Goal: Task Accomplishment & Management: Manage account settings

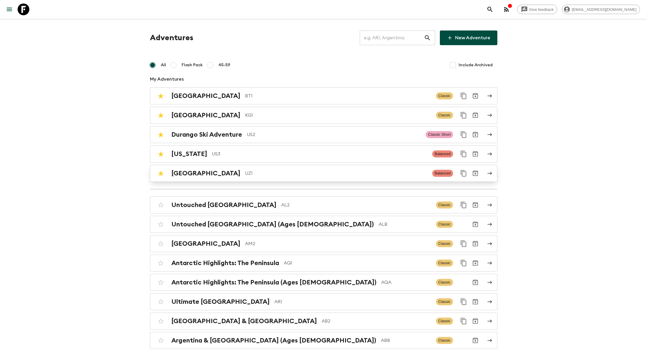
click at [245, 174] on p "UZ1" at bounding box center [336, 173] width 183 height 7
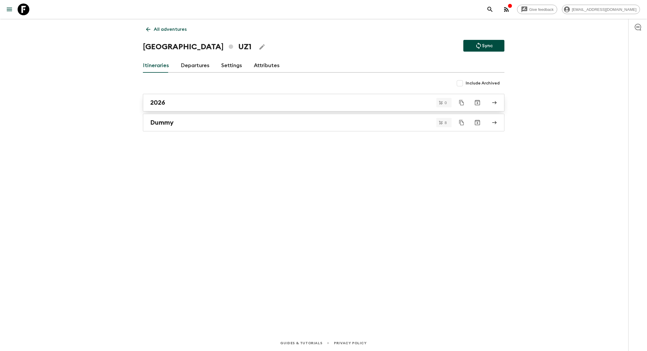
click at [196, 104] on div "2026" at bounding box center [318, 103] width 336 height 8
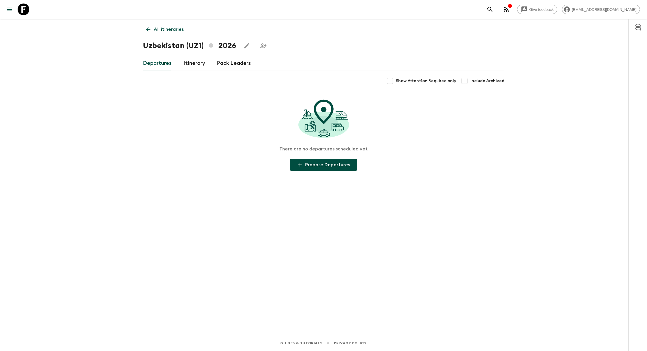
click at [191, 60] on link "Itinerary" at bounding box center [194, 63] width 22 height 14
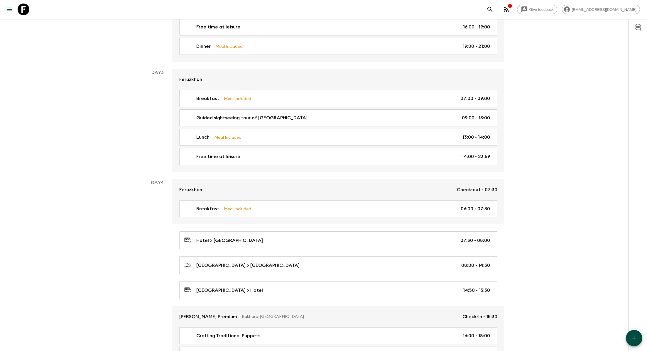
scroll to position [405, 0]
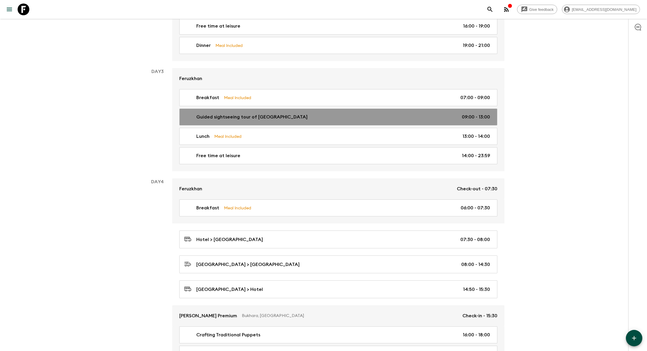
click at [297, 116] on div "Guided sightseeing tour of [GEOGRAPHIC_DATA] 09:00 - 13:00" at bounding box center [337, 117] width 306 height 7
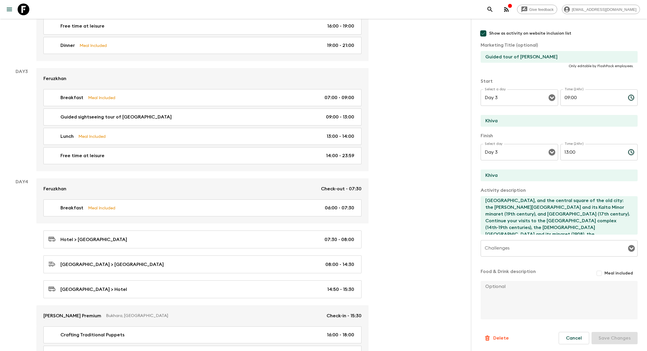
scroll to position [20, 0]
click at [567, 229] on textarea "Half day guided siteseeng tour of [GEOGRAPHIC_DATA], visit [GEOGRAPHIC_DATA], a…" at bounding box center [557, 215] width 152 height 38
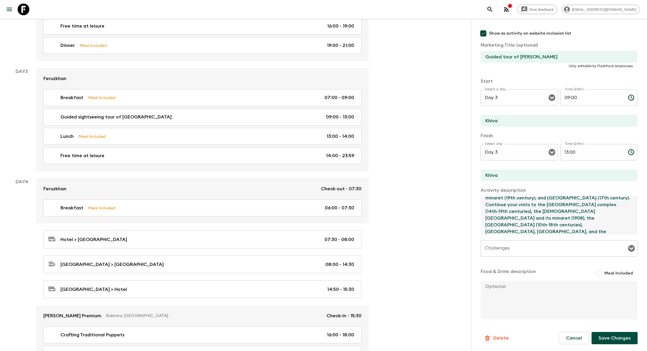
scroll to position [31, 0]
type textarea "Half day guided siteseeng tour of [GEOGRAPHIC_DATA], visit [GEOGRAPHIC_DATA], a…"
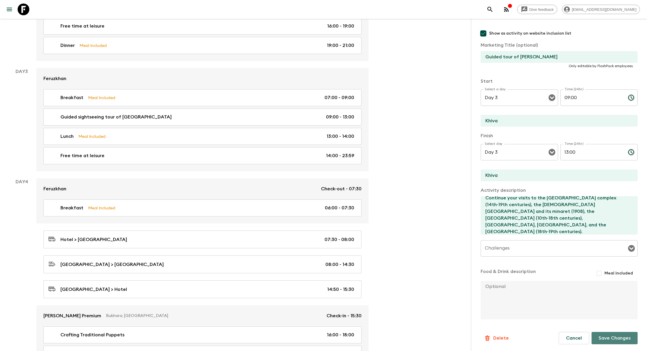
click at [623, 343] on button "Save Changes" at bounding box center [615, 338] width 46 height 12
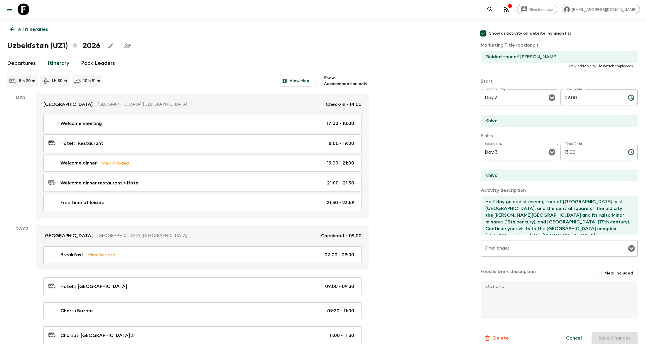
scroll to position [33, 0]
click at [589, 308] on textarea at bounding box center [557, 300] width 152 height 38
click at [606, 339] on div "Cancel Save Changes" at bounding box center [598, 338] width 79 height 12
click at [614, 342] on div "Cancel Save Changes" at bounding box center [598, 338] width 79 height 12
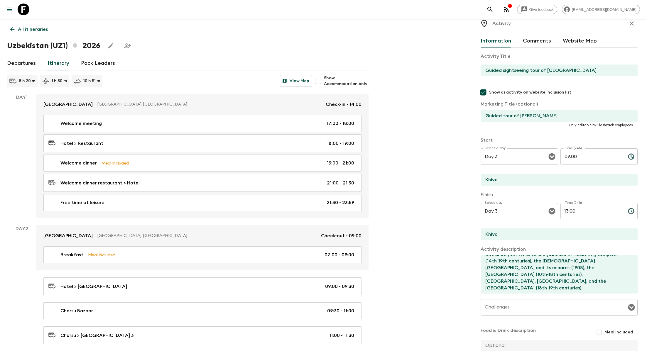
scroll to position [0, 0]
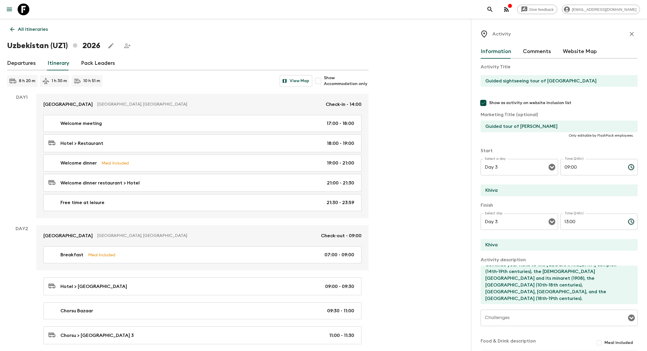
click at [633, 33] on icon "button" at bounding box center [632, 34] width 4 height 4
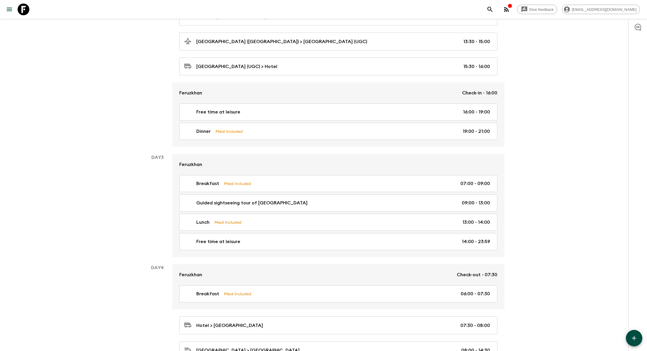
scroll to position [324, 0]
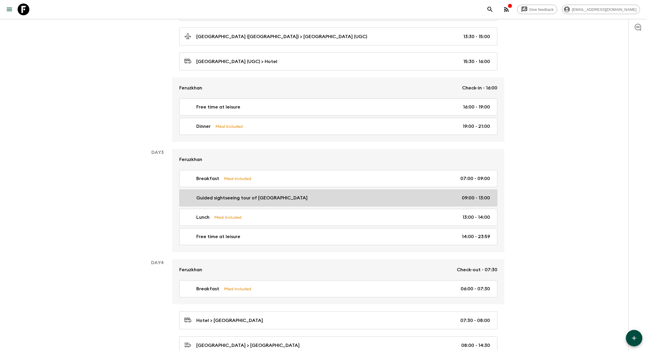
click at [297, 195] on div "Guided sightseeing tour of [GEOGRAPHIC_DATA] 09:00 - 13:00" at bounding box center [337, 198] width 306 height 7
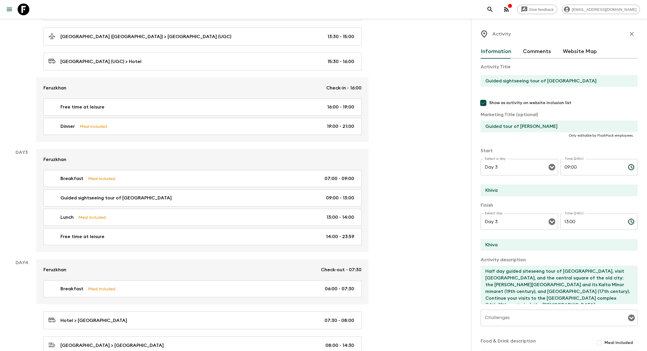
scroll to position [33, 0]
click at [631, 32] on icon "button" at bounding box center [631, 34] width 7 height 7
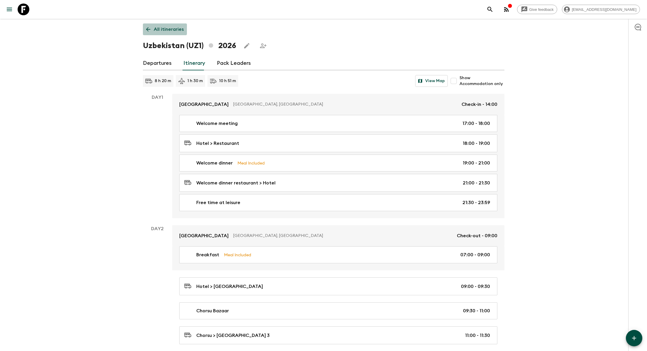
click at [159, 25] on link "All itineraries" at bounding box center [165, 29] width 44 height 12
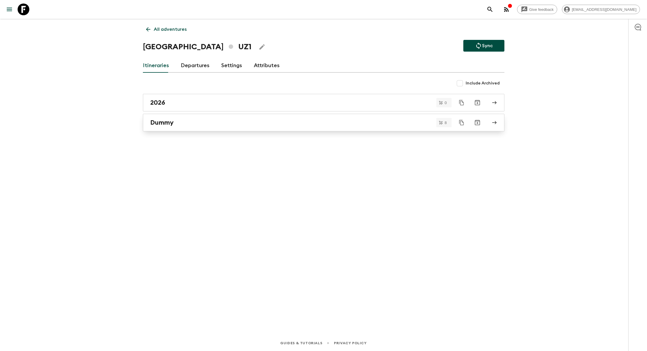
click at [174, 121] on div "Dummy" at bounding box center [318, 123] width 336 height 8
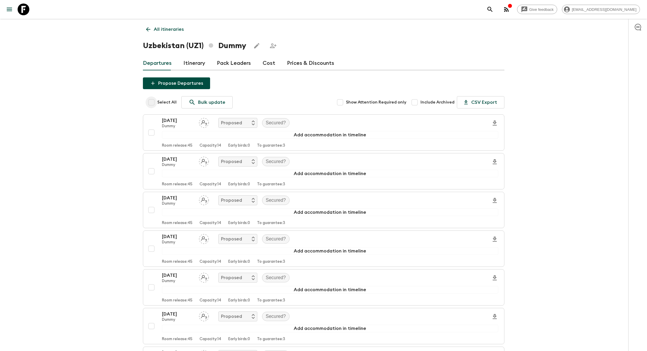
click at [151, 101] on input "Select All" at bounding box center [152, 103] width 12 height 12
checkbox input "true"
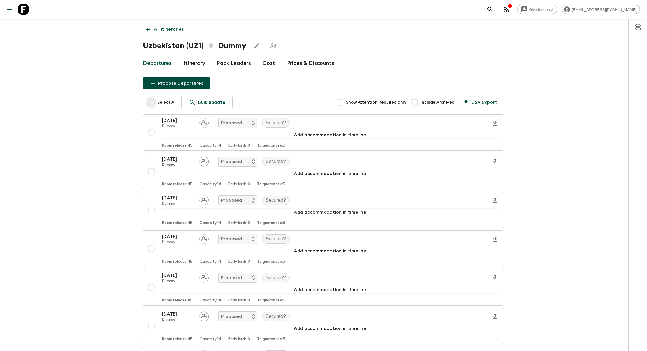
checkbox input "true"
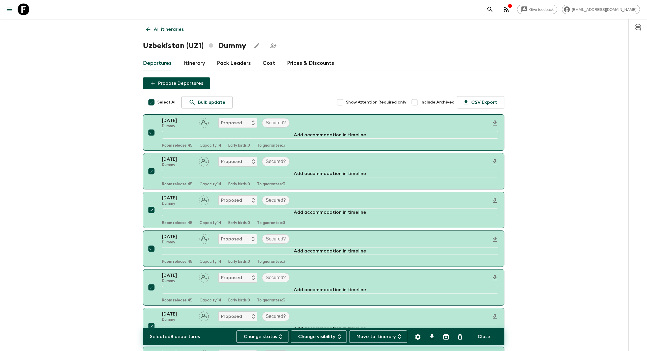
click at [386, 338] on button "Move to Itinerary" at bounding box center [378, 337] width 58 height 12
click at [360, 323] on li "2026" at bounding box center [361, 323] width 20 height 9
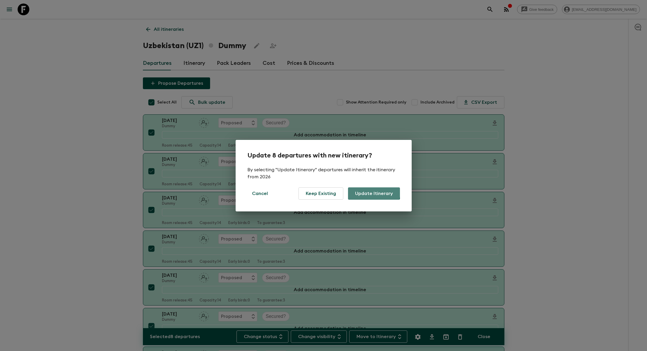
click at [372, 193] on button "Update Itinerary" at bounding box center [374, 194] width 52 height 12
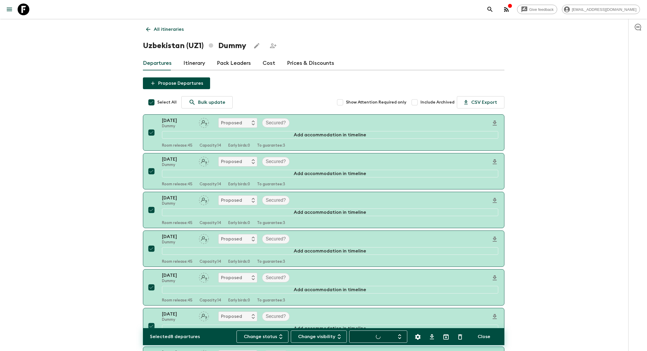
checkbox input "false"
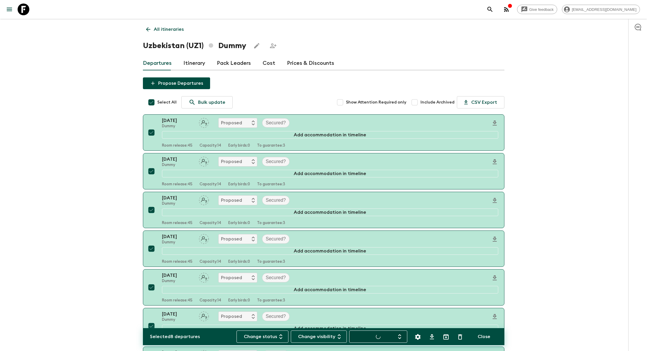
checkbox input "false"
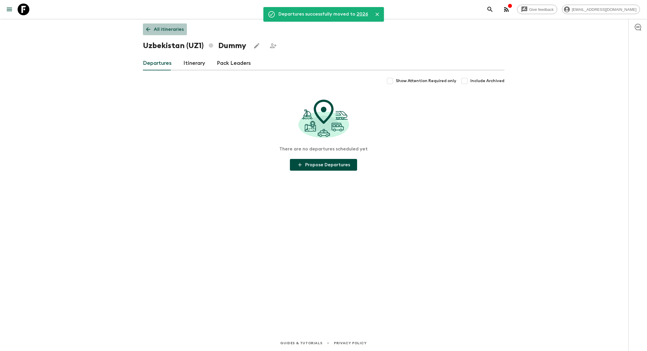
click at [162, 30] on p "All itineraries" at bounding box center [169, 29] width 30 height 7
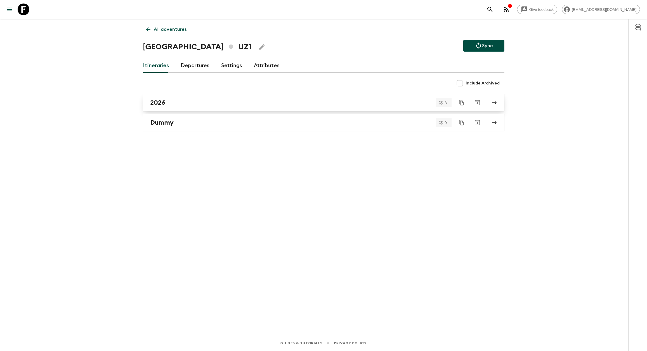
click at [183, 105] on div "2026" at bounding box center [318, 103] width 336 height 8
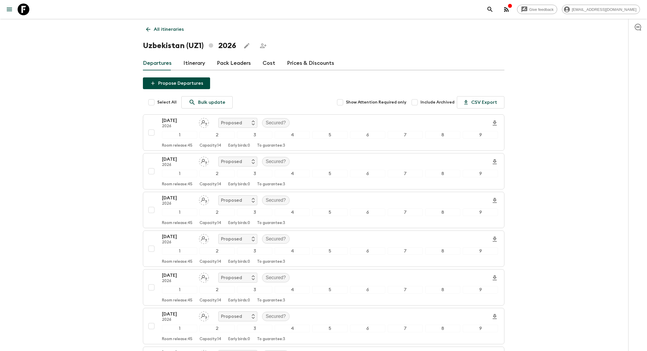
click at [193, 61] on link "Itinerary" at bounding box center [194, 63] width 22 height 14
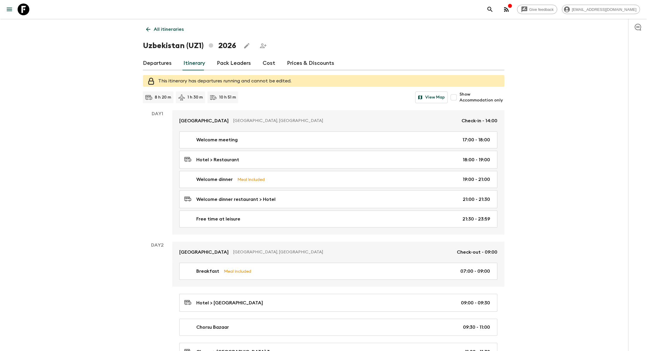
click at [268, 64] on link "Cost" at bounding box center [269, 63] width 13 height 14
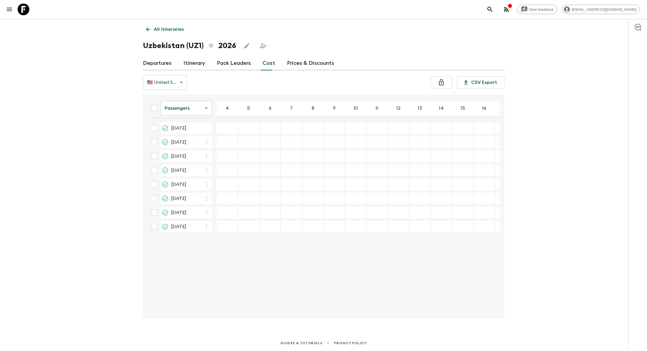
click at [202, 107] on body "Give feedback [EMAIL_ADDRESS][DOMAIN_NAME] All itineraries [GEOGRAPHIC_DATA] (U…" at bounding box center [323, 175] width 647 height 351
click at [198, 129] on li "Extras" at bounding box center [185, 131] width 51 height 9
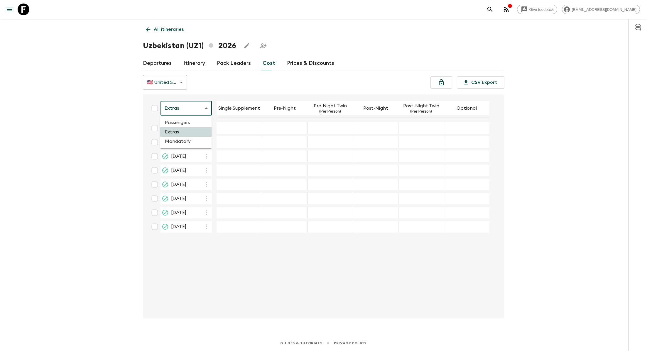
click at [201, 107] on body "Give feedback [EMAIL_ADDRESS][DOMAIN_NAME] All itineraries [GEOGRAPHIC_DATA] (U…" at bounding box center [323, 175] width 647 height 351
click at [196, 141] on li "Mandatory" at bounding box center [185, 141] width 51 height 9
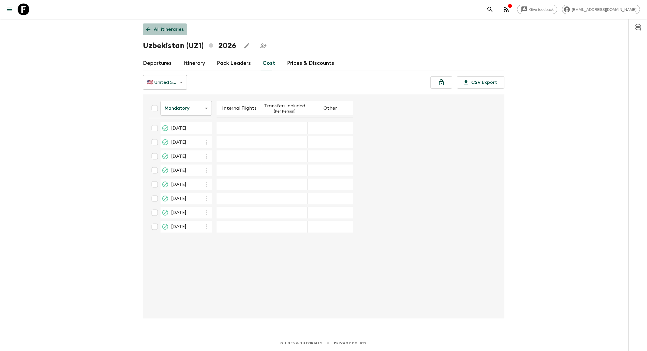
click at [168, 31] on p "All itineraries" at bounding box center [169, 29] width 30 height 7
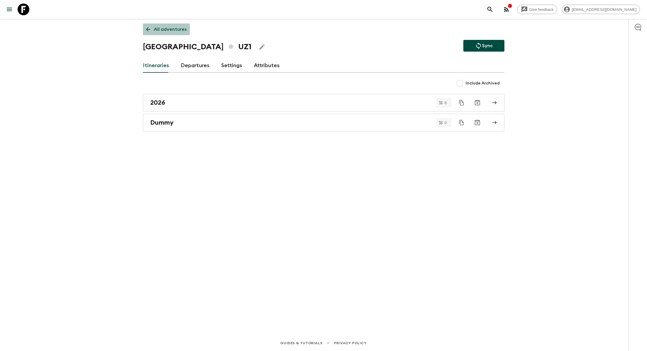
click at [168, 31] on p "All adventures" at bounding box center [170, 29] width 33 height 7
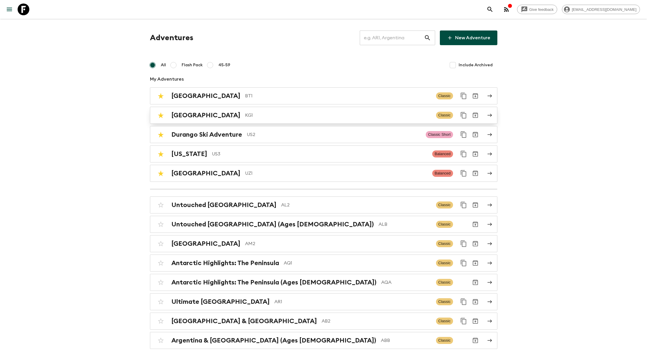
click at [245, 112] on p "KG1" at bounding box center [338, 115] width 186 height 7
click at [245, 115] on p "KG1" at bounding box center [338, 115] width 186 height 7
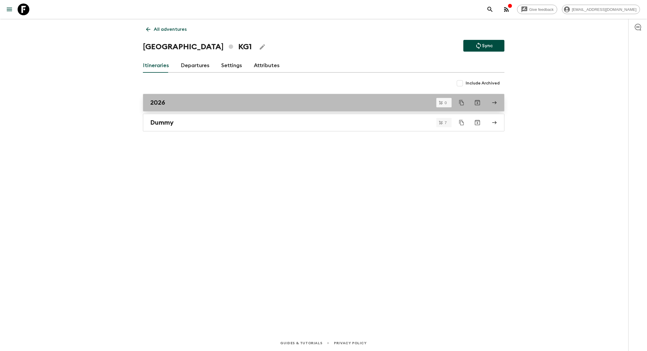
click at [183, 100] on div "2026" at bounding box center [318, 103] width 336 height 8
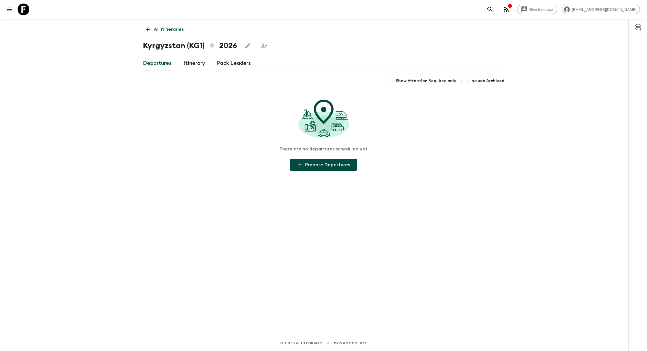
click at [191, 61] on link "Itinerary" at bounding box center [194, 63] width 22 height 14
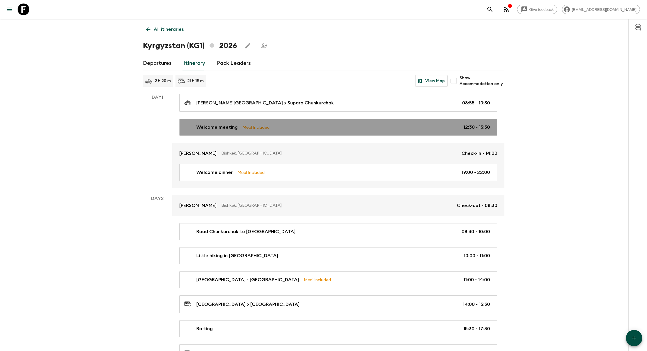
click at [273, 125] on div "Welcome meeting Meal Included 12:30 - 15:30" at bounding box center [337, 127] width 306 height 7
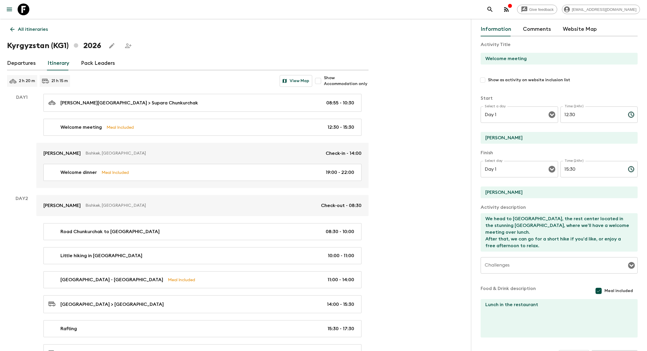
scroll to position [23, 0]
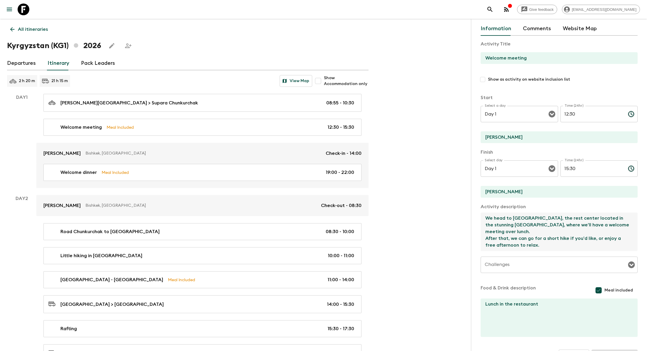
click at [542, 231] on textarea "We head to [GEOGRAPHIC_DATA], the rest center located in the stunning [GEOGRAPH…" at bounding box center [557, 232] width 152 height 38
drag, startPoint x: 529, startPoint y: 246, endPoint x: 483, endPoint y: 220, distance: 53.6
click at [483, 220] on textarea "We head to [GEOGRAPHIC_DATA], the rest center located in the stunning [GEOGRAPH…" at bounding box center [557, 232] width 152 height 38
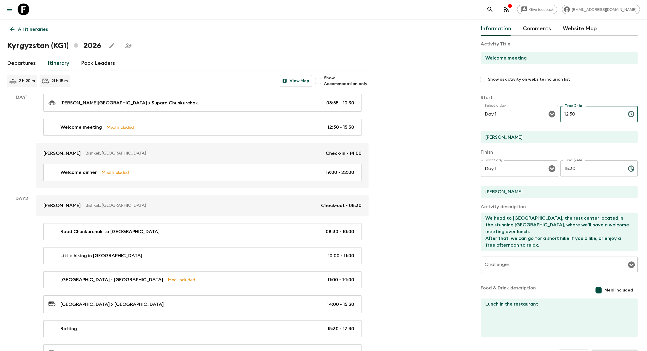
click at [594, 114] on input "12:30" at bounding box center [592, 114] width 63 height 16
type input "17:00"
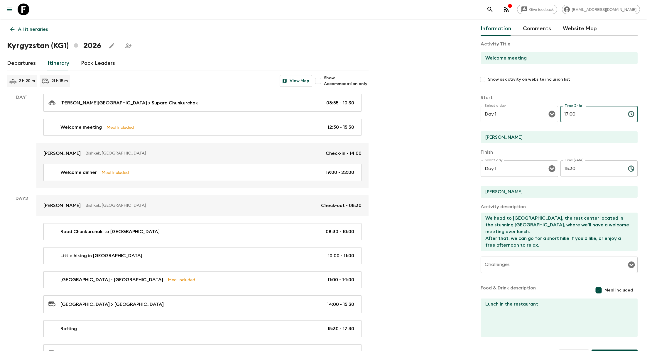
click at [569, 170] on input "15:30" at bounding box center [592, 169] width 63 height 16
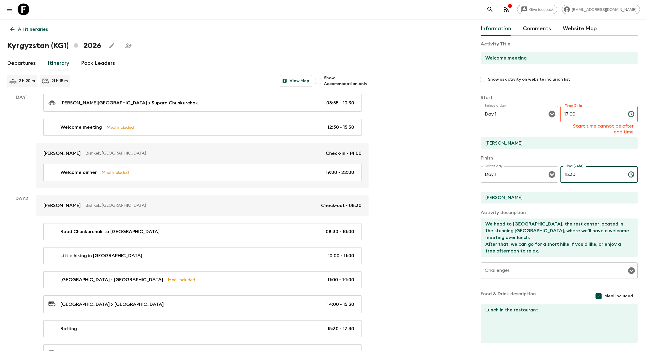
click at [569, 170] on input "15:30" at bounding box center [592, 174] width 63 height 16
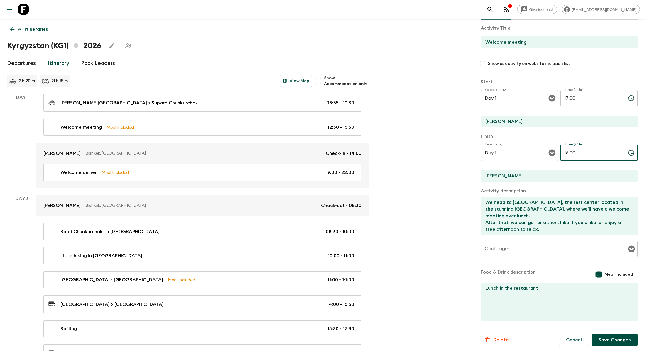
scroll to position [41, 0]
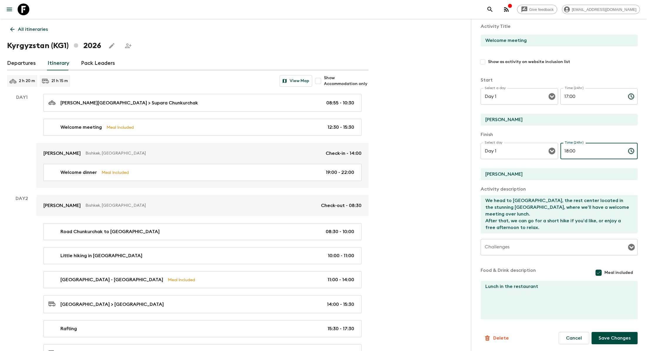
type input "18:00"
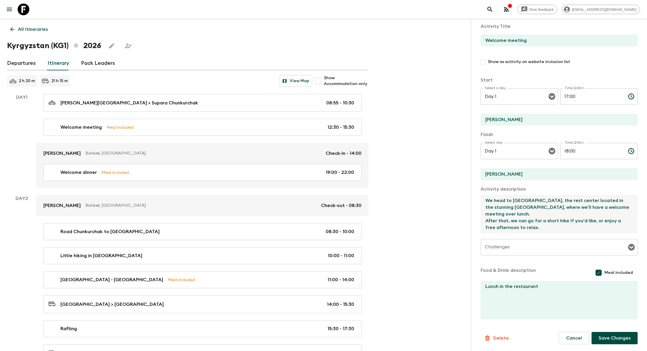
drag, startPoint x: 534, startPoint y: 227, endPoint x: 483, endPoint y: 200, distance: 57.5
click at [483, 200] on textarea "We head to [GEOGRAPHIC_DATA], the rest center located in the stunning [GEOGRAPH…" at bounding box center [557, 214] width 152 height 38
click at [485, 200] on textarea "We head to [GEOGRAPHIC_DATA], the rest center located in the stunning [GEOGRAPH…" at bounding box center [557, 214] width 152 height 38
drag, startPoint x: 532, startPoint y: 229, endPoint x: 478, endPoint y: 195, distance: 63.7
click at [478, 195] on div "Activity Information Comments Website Map Activity Title Welcome meeting Show a…" at bounding box center [559, 194] width 176 height 351
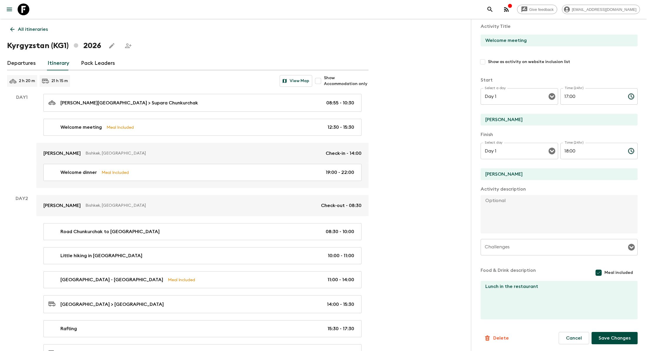
click at [510, 207] on textarea at bounding box center [557, 214] width 152 height 38
click at [613, 341] on button "Save Changes" at bounding box center [615, 338] width 46 height 12
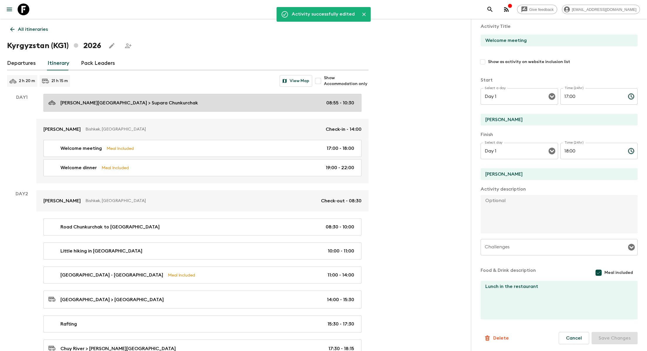
click at [217, 100] on div "[PERSON_NAME][GEOGRAPHIC_DATA] > [PERSON_NAME] 08:55 - 10:30" at bounding box center [201, 103] width 306 height 8
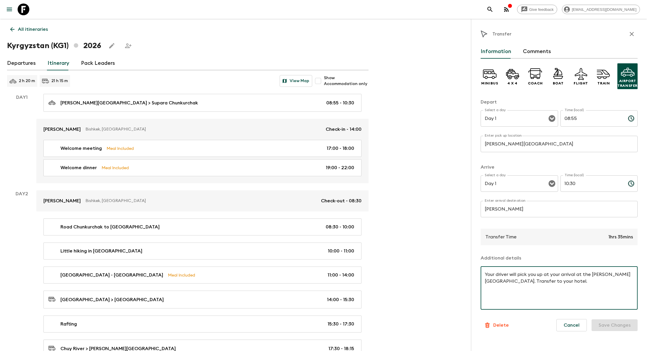
click at [548, 284] on textarea "Your driver will pick you up at your arrival at the [PERSON_NAME][GEOGRAPHIC_DA…" at bounding box center [559, 289] width 149 height 34
click at [548, 282] on textarea "Your driver will pick you up at your arrival at the [PERSON_NAME][GEOGRAPHIC_DA…" at bounding box center [559, 289] width 149 height 34
paste textarea "We head to [GEOGRAPHIC_DATA], the rest center located in the stunning [GEOGRAPH…"
click at [540, 286] on textarea "Your driver will pick you up at your arrival at the [PERSON_NAME][GEOGRAPHIC_DA…" at bounding box center [559, 289] width 149 height 34
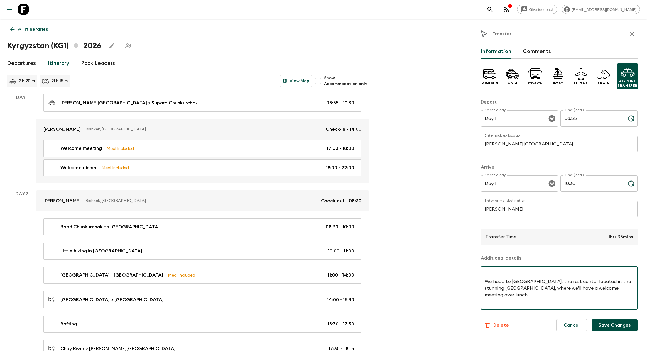
scroll to position [18, 0]
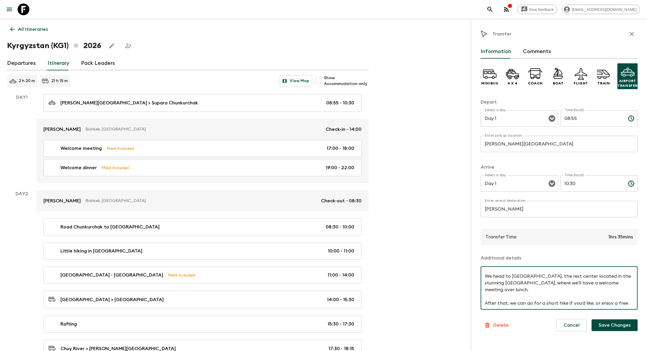
drag, startPoint x: 491, startPoint y: 296, endPoint x: 481, endPoint y: 278, distance: 20.8
click at [481, 277] on div "Your driver will pick you up at your arrival at the [PERSON_NAME][GEOGRAPHIC_DA…" at bounding box center [559, 288] width 157 height 43
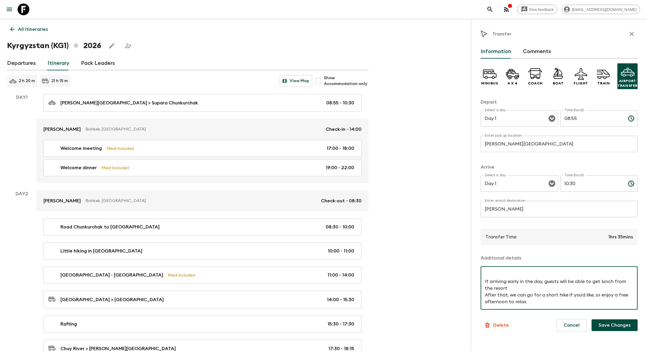
click at [490, 285] on textarea "Your driver will pick you up at your arrival at the [PERSON_NAME][GEOGRAPHIC_DA…" at bounding box center [559, 289] width 149 height 34
click at [490, 286] on textarea "Your driver will pick you up at your arrival at the [PERSON_NAME][GEOGRAPHIC_DA…" at bounding box center [559, 289] width 149 height 34
drag, startPoint x: 515, startPoint y: 294, endPoint x: 485, endPoint y: 289, distance: 30.4
click at [485, 289] on textarea "Your driver will pick you up at your arrival at the [PERSON_NAME][GEOGRAPHIC_DA…" at bounding box center [559, 289] width 149 height 34
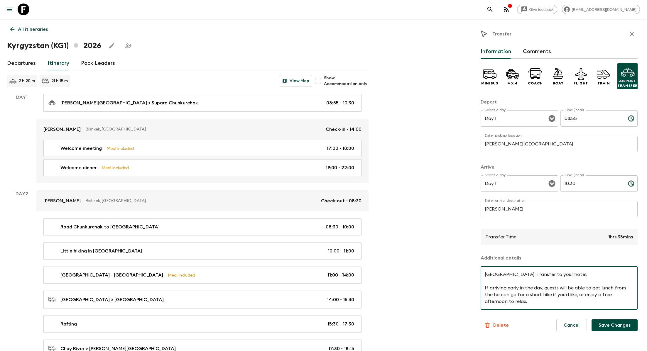
scroll to position [7, 0]
click at [545, 303] on textarea "Your driver will pick you up at your arrival at the [PERSON_NAME][GEOGRAPHIC_DA…" at bounding box center [559, 289] width 149 height 34
type textarea "Your driver will pick you up at your arrival at the [PERSON_NAME][GEOGRAPHIC_DA…"
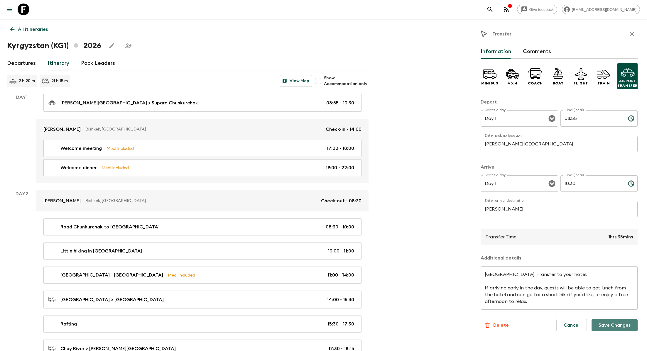
click at [611, 326] on button "Save Changes" at bounding box center [615, 326] width 46 height 12
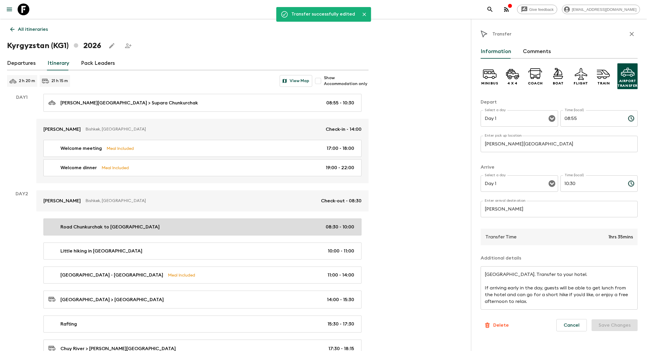
click at [165, 225] on div "Road Chunkurchak to [GEOGRAPHIC_DATA] 08:30 - 10:00" at bounding box center [201, 227] width 306 height 7
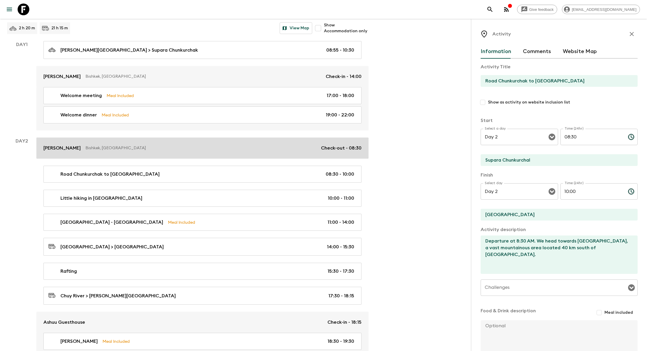
scroll to position [80, 0]
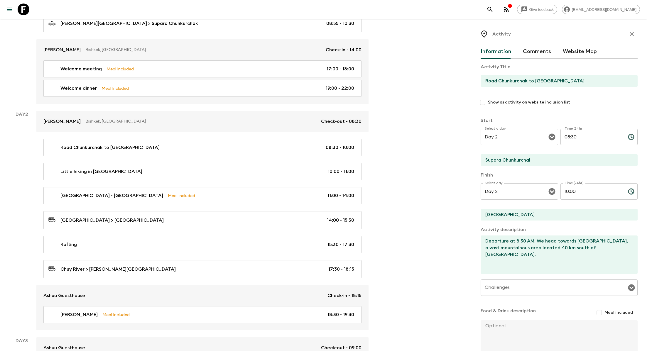
click at [558, 242] on textarea "Departure at 8:30 AM. We head towards [GEOGRAPHIC_DATA], a vast mountainous are…" at bounding box center [557, 255] width 152 height 38
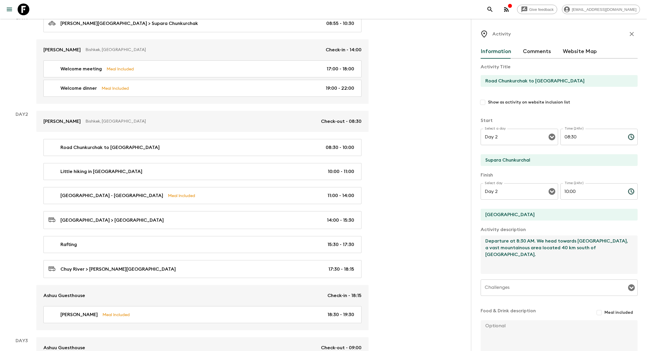
click at [558, 242] on textarea "Departure at 8:30 AM. We head towards [GEOGRAPHIC_DATA], a vast mountainous are…" at bounding box center [557, 255] width 152 height 38
click at [632, 31] on icon "button" at bounding box center [631, 34] width 7 height 7
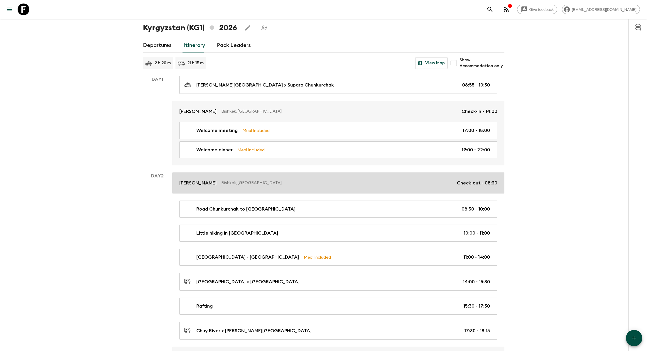
scroll to position [14, 0]
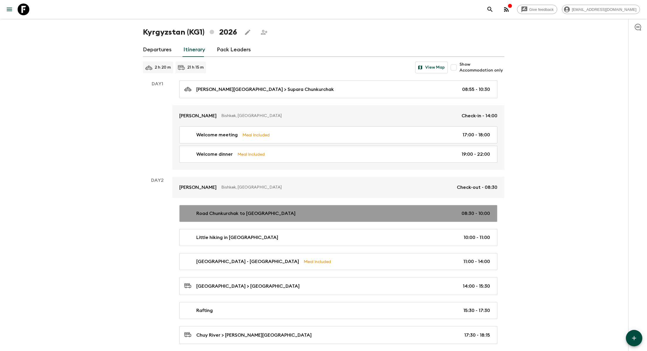
click at [430, 213] on div "Road Chunkurchak to [GEOGRAPHIC_DATA] 08:30 - 10:00" at bounding box center [337, 213] width 306 height 7
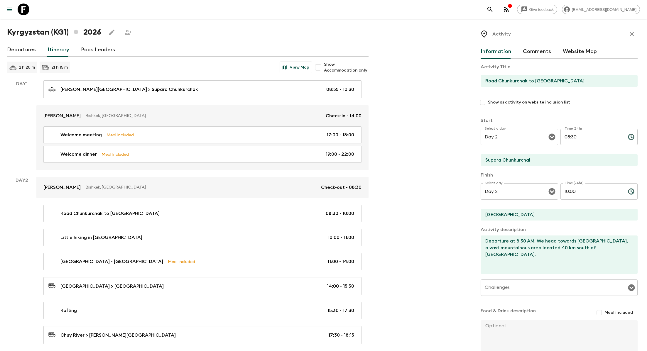
scroll to position [40, 0]
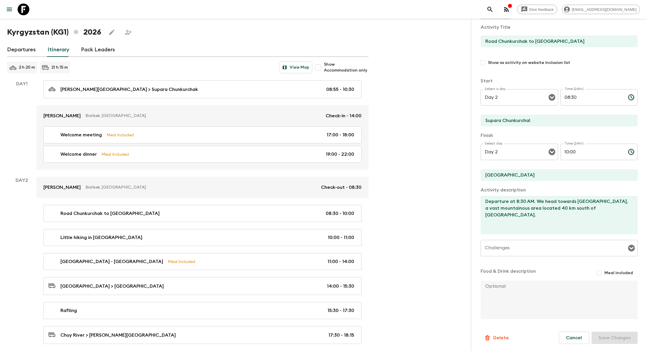
click at [509, 204] on textarea "Departure at 8:30 AM. We head towards [GEOGRAPHIC_DATA], a vast mountainous are…" at bounding box center [557, 215] width 152 height 38
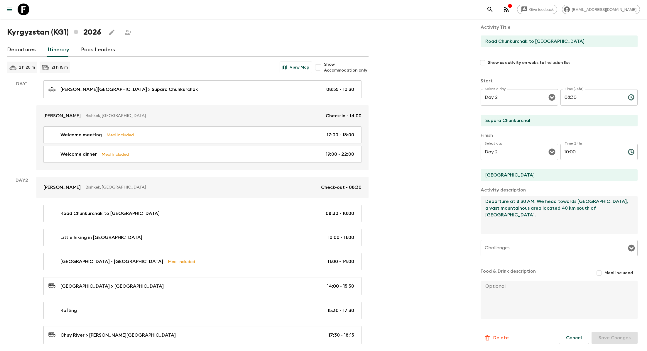
click at [509, 204] on textarea "Departure at 8:30 AM. We head towards [GEOGRAPHIC_DATA], a vast mountainous are…" at bounding box center [557, 215] width 152 height 38
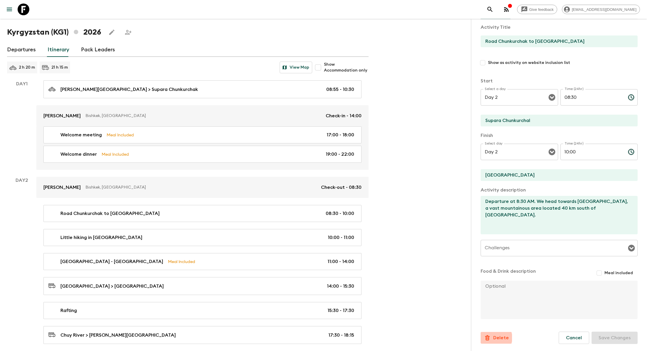
click at [493, 338] on p "Delete" at bounding box center [501, 338] width 16 height 7
click at [529, 343] on button "Confirm" at bounding box center [525, 344] width 30 height 10
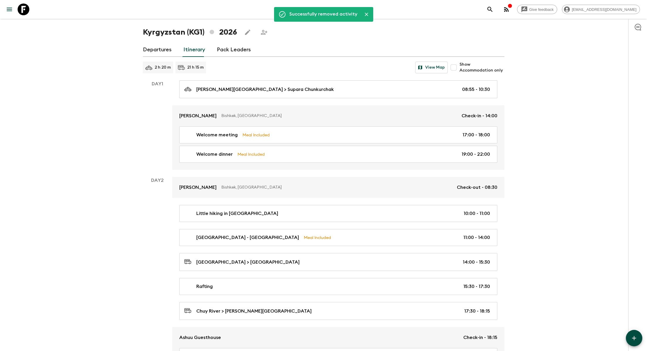
click at [635, 339] on icon "button" at bounding box center [634, 338] width 7 height 7
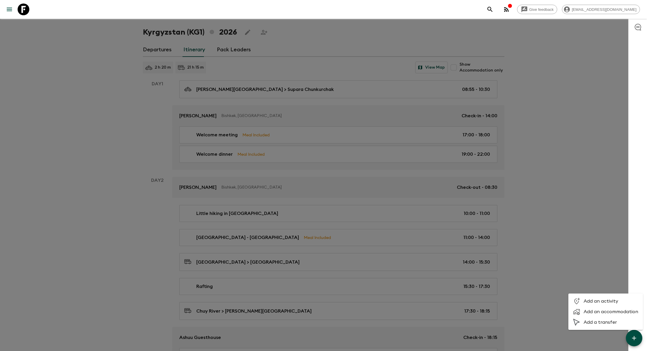
click at [594, 321] on span "Add a transfer" at bounding box center [611, 323] width 55 height 6
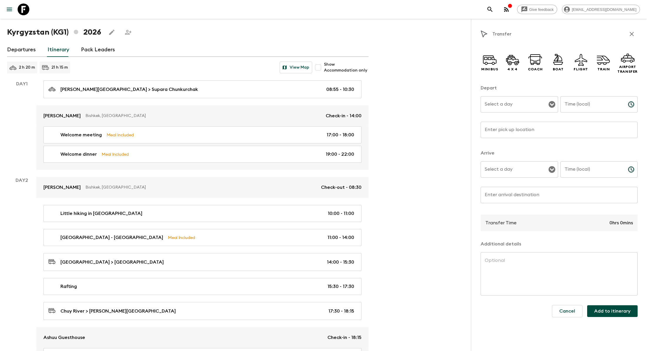
click at [523, 103] on input "Select a day" at bounding box center [514, 104] width 63 height 11
click at [601, 107] on input "Time (local)" at bounding box center [592, 104] width 63 height 16
click at [584, 167] on div "Time (local) Time (local) ​" at bounding box center [599, 172] width 77 height 23
click at [578, 106] on input "83:0" at bounding box center [592, 104] width 63 height 16
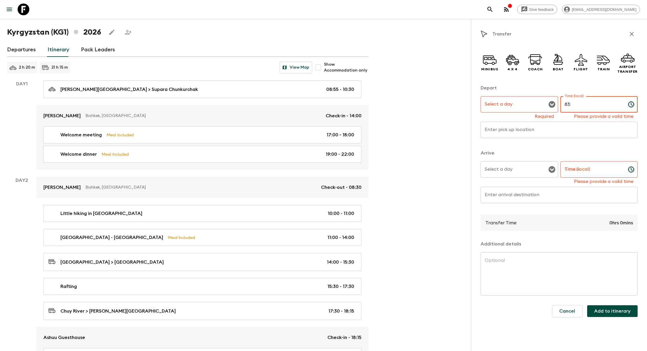
type input "8"
type input "08:30"
click at [549, 129] on input "Enter pick up location" at bounding box center [559, 130] width 157 height 16
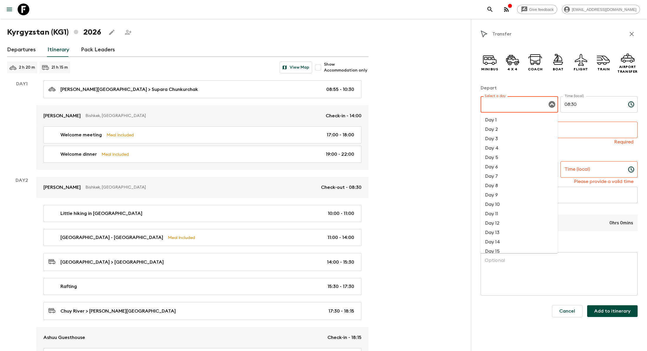
click at [510, 104] on input "Select a day" at bounding box center [514, 104] width 63 height 11
click at [504, 126] on li "Day 2" at bounding box center [518, 129] width 77 height 9
type input "Day 2"
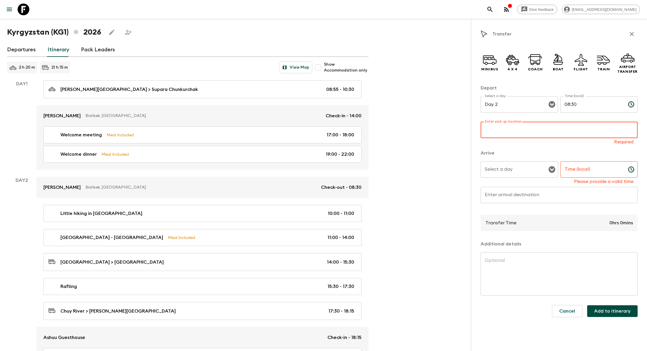
click at [507, 132] on input "Enter pick up location" at bounding box center [559, 130] width 157 height 16
click at [493, 262] on textarea at bounding box center [559, 274] width 149 height 34
paste textarea "Departure at 8:30 AM. We head towards [GEOGRAPHIC_DATA], a vast mountainous are…"
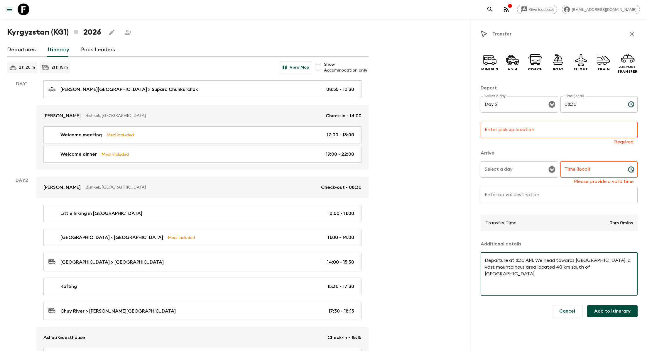
type textarea "Departure at 8:30 AM. We head towards [GEOGRAPHIC_DATA], a vast mountainous are…"
click at [590, 171] on input "Time (local)" at bounding box center [592, 169] width 63 height 16
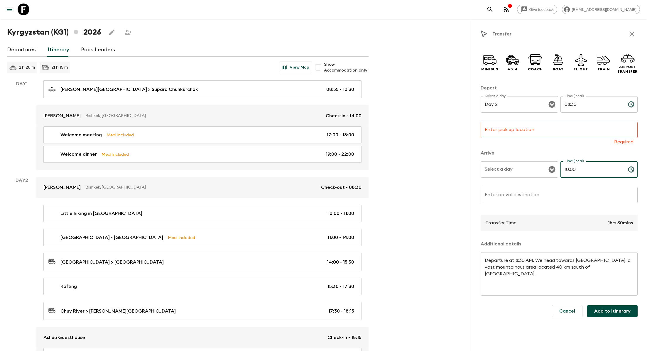
type input "10:00"
click at [501, 173] on input "Select a day" at bounding box center [514, 169] width 63 height 11
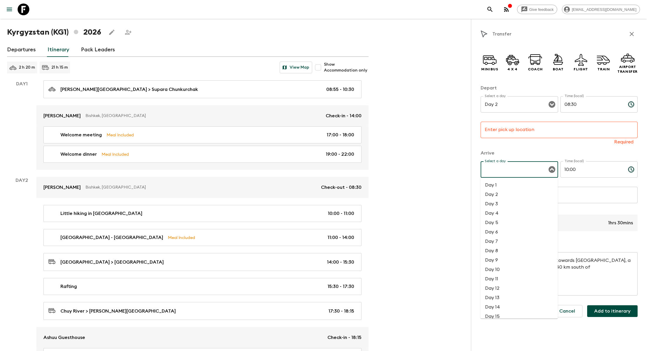
click at [498, 193] on li "Day 2" at bounding box center [518, 194] width 77 height 9
type input "Day 2"
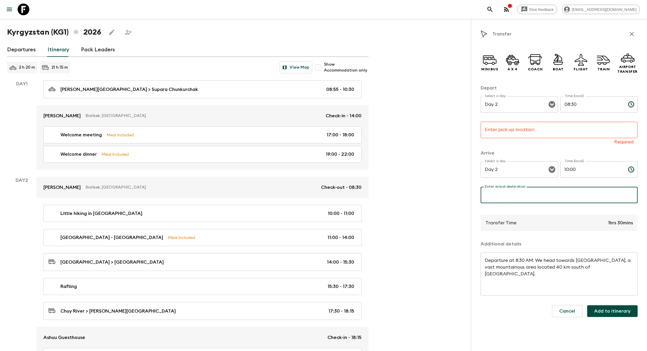
click at [500, 198] on input "Enter arrival destination" at bounding box center [559, 195] width 157 height 16
type input "[GEOGRAPHIC_DATA]"
click at [495, 129] on input "Enter pick up location" at bounding box center [559, 130] width 157 height 16
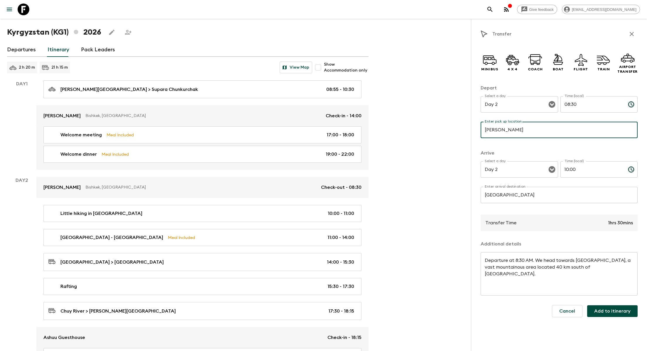
type input "[PERSON_NAME]"
click at [561, 145] on p "​" at bounding box center [559, 142] width 149 height 6
click at [614, 309] on button "Add to itinerary" at bounding box center [612, 312] width 50 height 12
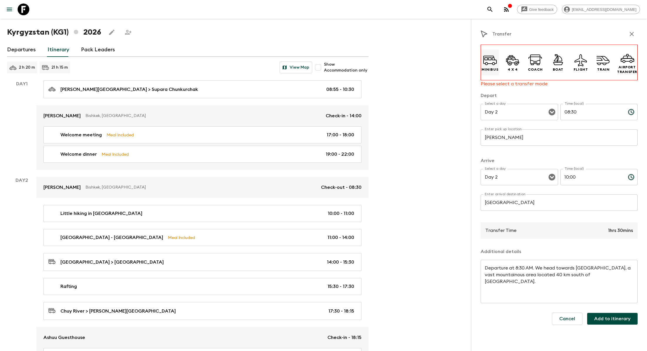
click at [496, 61] on icon at bounding box center [490, 60] width 14 height 8
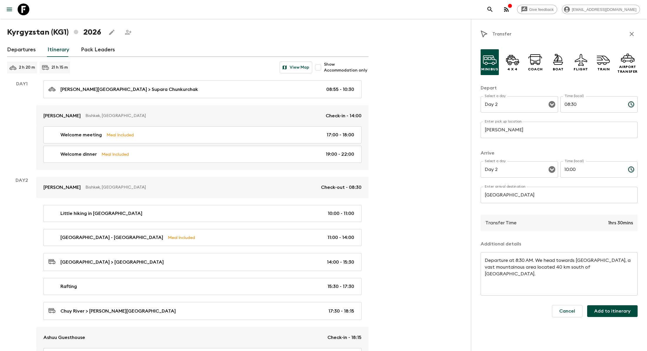
click at [606, 312] on button "Add to itinerary" at bounding box center [612, 312] width 50 height 12
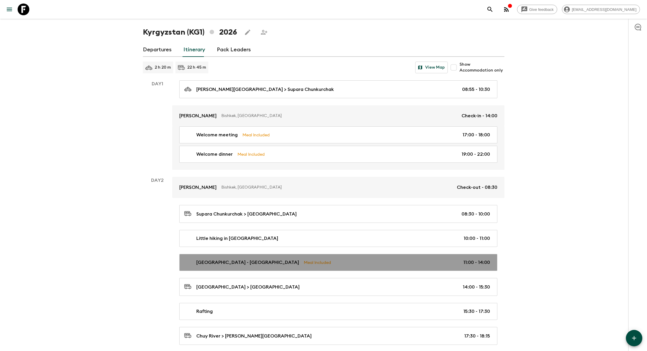
click at [280, 262] on p "[GEOGRAPHIC_DATA] - [GEOGRAPHIC_DATA]" at bounding box center [247, 262] width 103 height 7
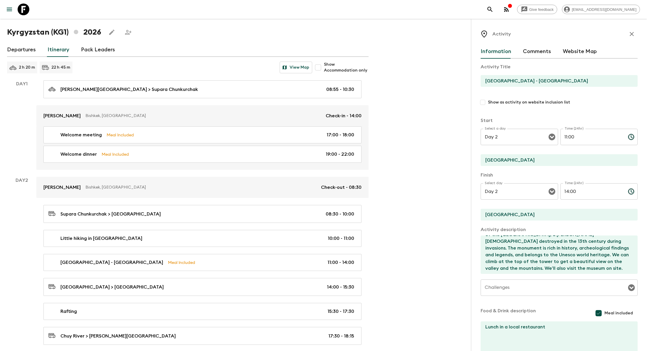
scroll to position [19, 0]
click at [594, 133] on input "11:00" at bounding box center [592, 137] width 63 height 16
click at [589, 136] on input "11:00" at bounding box center [592, 137] width 63 height 16
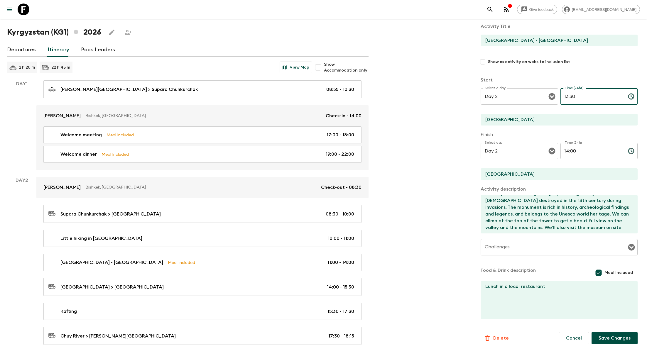
scroll to position [47, 0]
click at [602, 339] on button "Save Changes" at bounding box center [615, 338] width 46 height 12
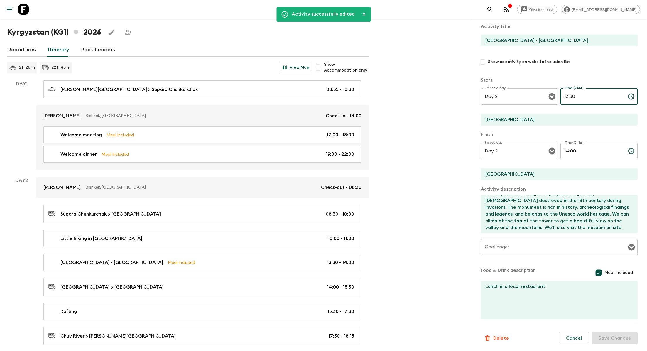
click at [601, 95] on input "13:30" at bounding box center [592, 96] width 63 height 16
click at [589, 95] on input "13:30" at bounding box center [592, 96] width 63 height 16
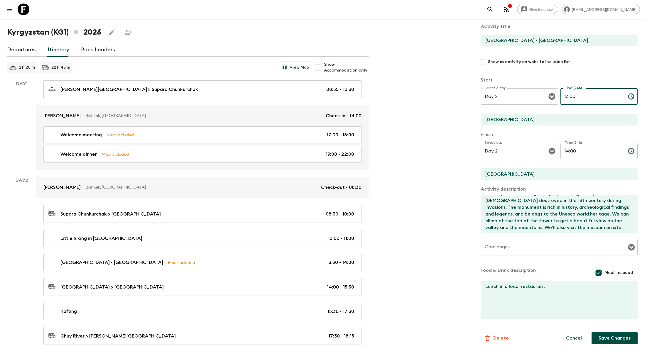
type input "13:00"
click at [610, 339] on button "Save Changes" at bounding box center [615, 338] width 46 height 12
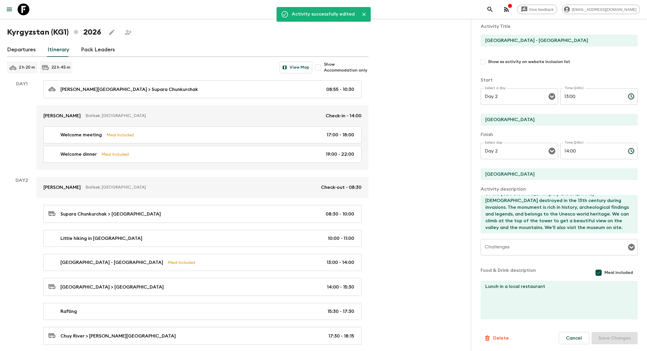
scroll to position [0, 0]
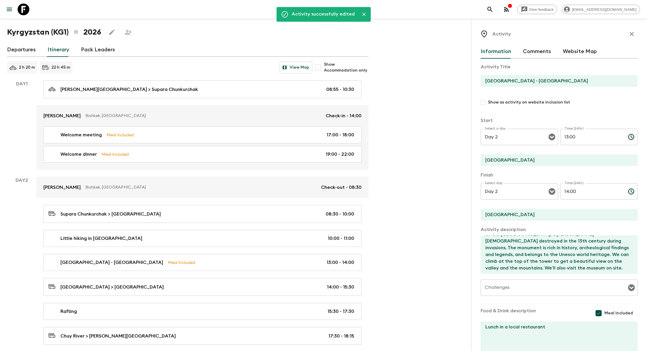
click at [631, 35] on icon "button" at bounding box center [632, 34] width 4 height 4
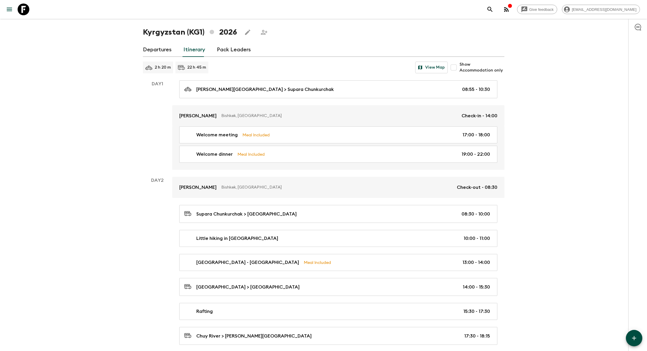
click at [641, 337] on button "button" at bounding box center [634, 338] width 16 height 16
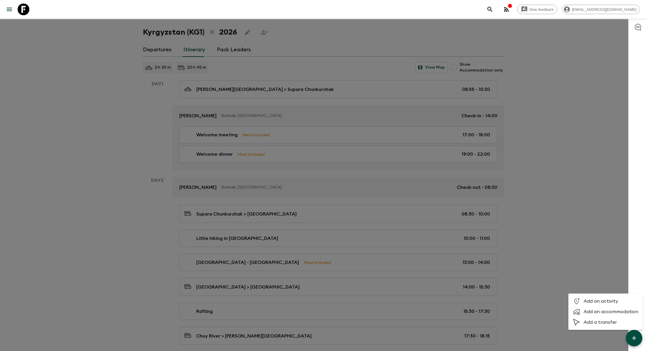
click at [328, 259] on div at bounding box center [323, 175] width 647 height 351
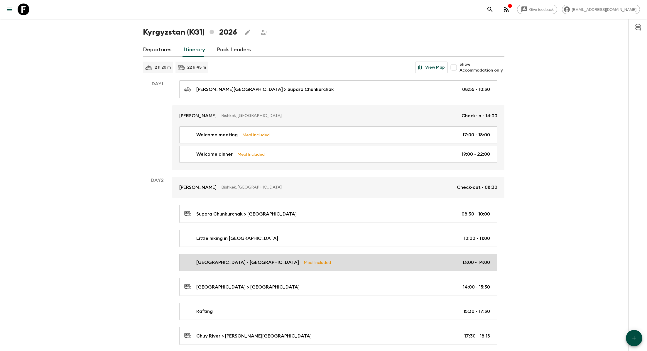
click at [319, 260] on div "[GEOGRAPHIC_DATA] - [GEOGRAPHIC_DATA] Meal Included 13:00 - 14:00" at bounding box center [337, 262] width 306 height 7
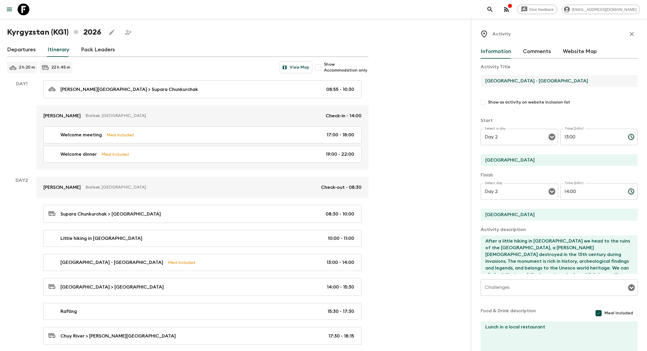
drag, startPoint x: 543, startPoint y: 82, endPoint x: 471, endPoint y: 80, distance: 72.2
click at [471, 80] on div "Activity Information Comments Website Map Activity Title [GEOGRAPHIC_DATA] - [G…" at bounding box center [559, 194] width 176 height 351
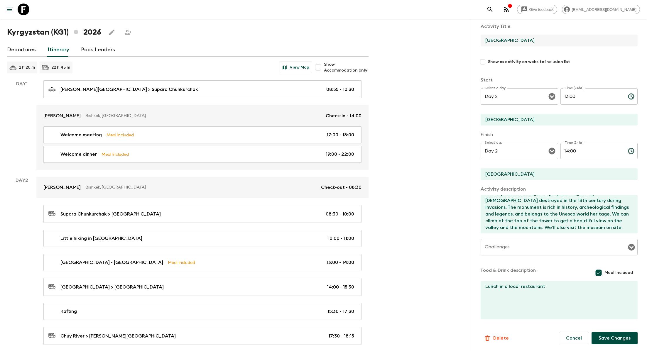
type input "[GEOGRAPHIC_DATA]"
click at [612, 340] on button "Save Changes" at bounding box center [615, 338] width 46 height 12
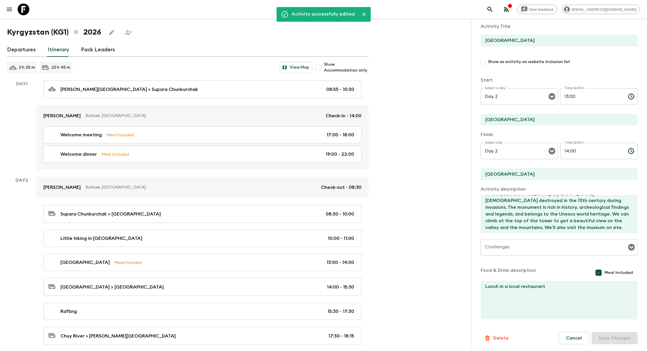
scroll to position [0, 0]
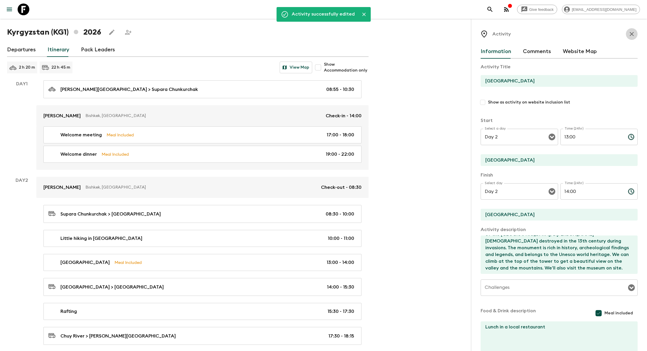
click at [630, 33] on icon "button" at bounding box center [631, 34] width 7 height 7
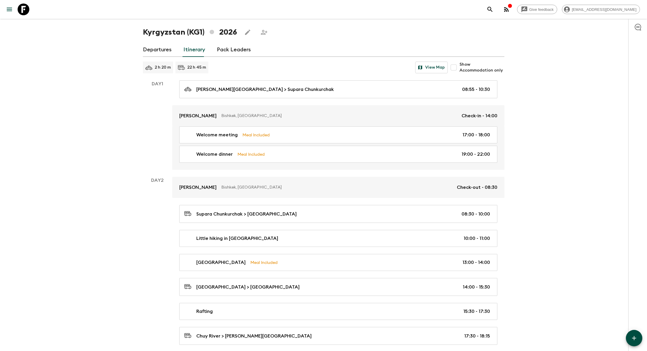
scroll to position [28, 0]
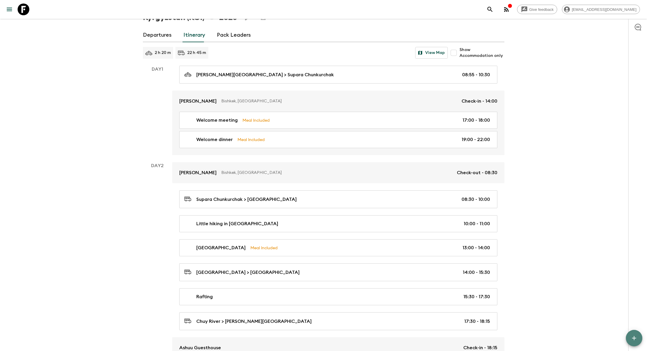
click at [635, 343] on button "button" at bounding box center [634, 338] width 16 height 16
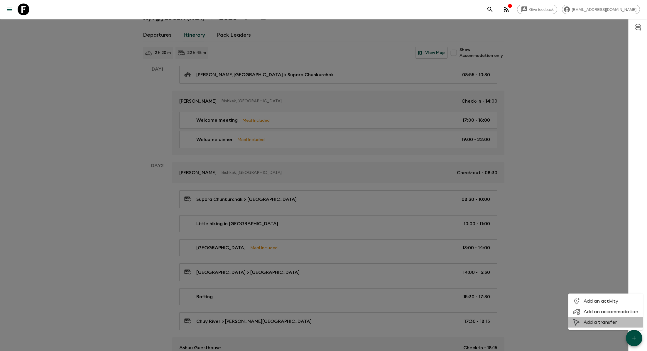
click at [604, 320] on span "Add a transfer" at bounding box center [611, 323] width 55 height 6
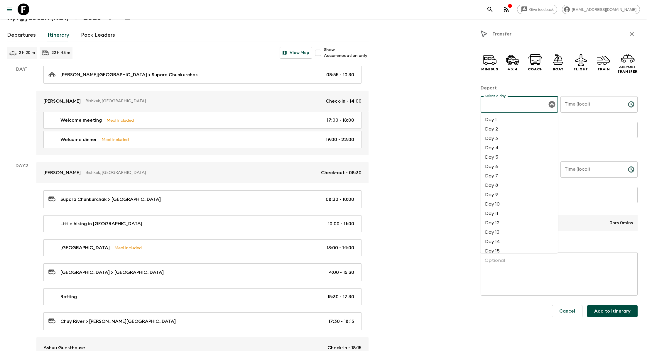
click at [541, 107] on input "Select a day" at bounding box center [514, 104] width 63 height 11
click at [522, 129] on li "Day 2" at bounding box center [518, 128] width 77 height 9
type input "Day 2"
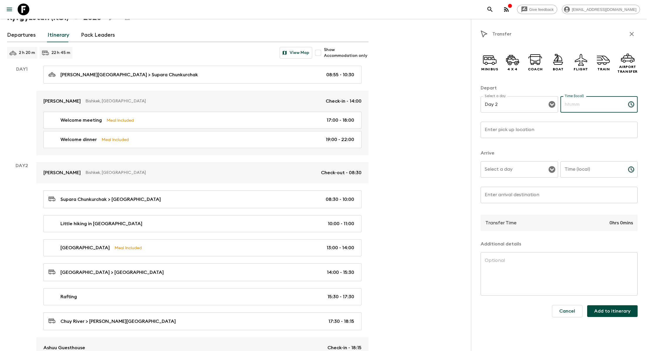
click at [568, 107] on input "Time (local)" at bounding box center [592, 104] width 63 height 16
type input "11:00"
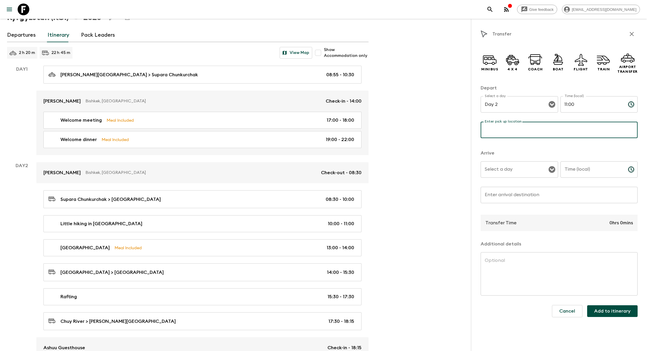
click at [511, 132] on input "Enter pick up location" at bounding box center [559, 130] width 157 height 16
type input "[GEOGRAPHIC_DATA]"
click at [546, 172] on input "Select a day" at bounding box center [514, 169] width 63 height 11
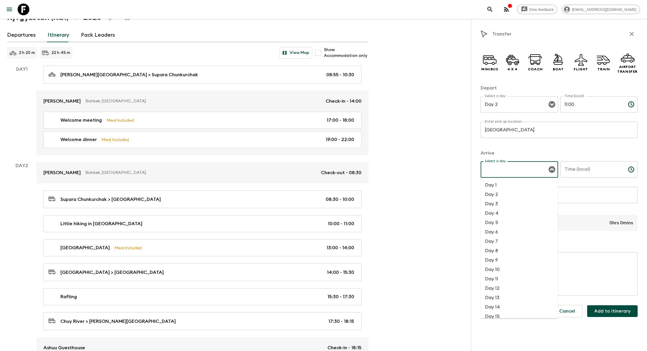
click at [527, 192] on li "Day 2" at bounding box center [518, 194] width 77 height 9
type input "Day 2"
click at [587, 170] on input "Time (local)" at bounding box center [592, 169] width 63 height 16
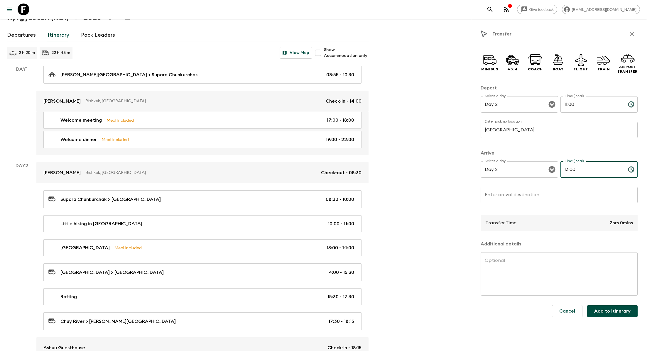
type input "13:00"
click at [518, 197] on input "Enter arrival destination" at bounding box center [559, 195] width 157 height 16
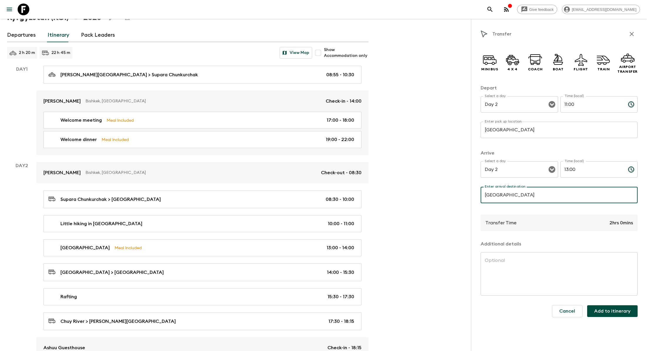
type input "[GEOGRAPHIC_DATA]"
click at [616, 314] on button "Add to itinerary" at bounding box center [612, 312] width 50 height 12
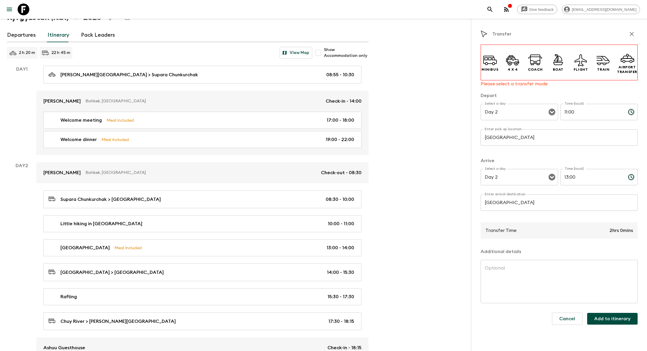
click at [478, 48] on div "Transfer Minibus 4 x 4 Coach Boat Flight Train Airport Transfer Please select a…" at bounding box center [559, 194] width 176 height 351
click at [484, 55] on icon at bounding box center [490, 60] width 14 height 14
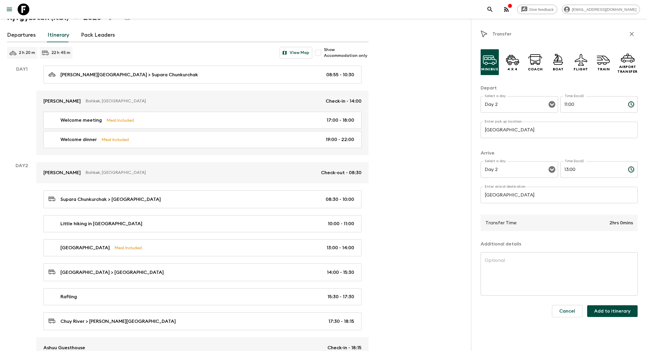
click at [605, 312] on button "Add to itinerary" at bounding box center [612, 312] width 50 height 12
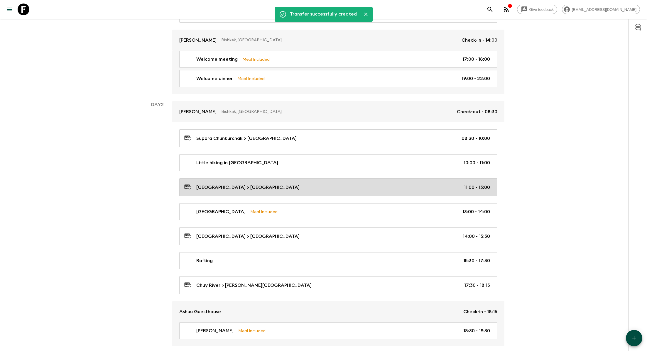
scroll to position [91, 0]
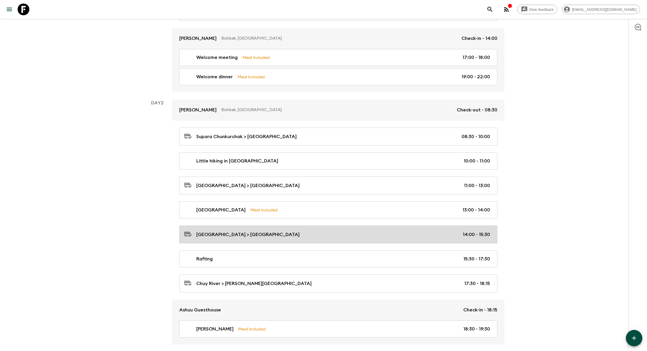
click at [330, 236] on div "[GEOGRAPHIC_DATA] > [GEOGRAPHIC_DATA] 14:00 - 15:30" at bounding box center [337, 235] width 306 height 8
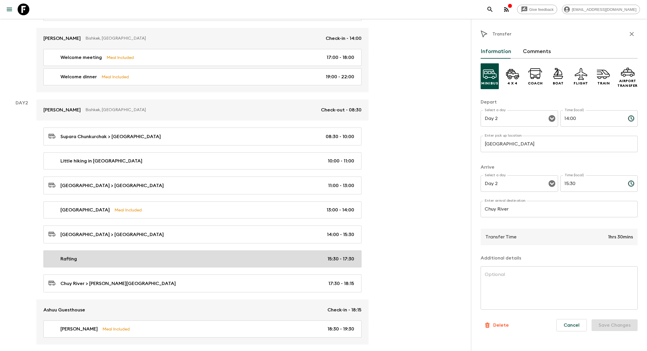
click at [296, 256] on div "Rafting 15:30 - 17:30" at bounding box center [201, 259] width 306 height 7
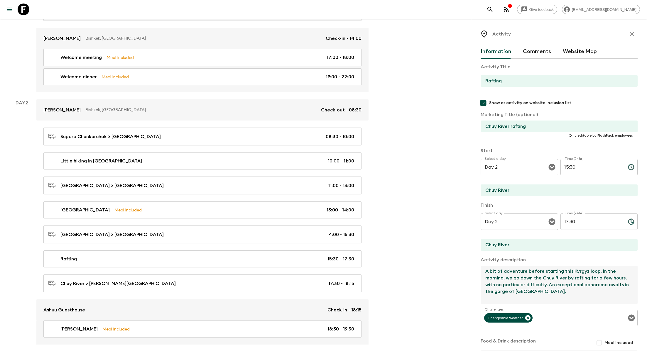
click at [549, 285] on textarea "A bit of adventure before starting this Kyrgyz loop. In the morning, we go down…" at bounding box center [557, 285] width 152 height 38
drag, startPoint x: 521, startPoint y: 280, endPoint x: 598, endPoint y: 271, distance: 78.0
click at [598, 271] on textarea "A bit of adventure before starting this Kyrgyz loop. In the morning, we go down…" at bounding box center [557, 285] width 152 height 38
click at [556, 277] on textarea "A bit of adventure before starting this Kyrgyz loop. Head down the Chuy River b…" at bounding box center [557, 285] width 152 height 38
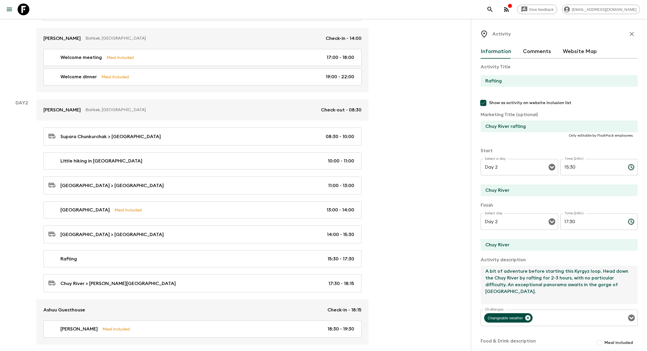
drag, startPoint x: 508, startPoint y: 286, endPoint x: 569, endPoint y: 278, distance: 61.8
click at [569, 278] on textarea "A bit of adventure before starting this Kyrgyz loop. Head down the Chuy River b…" at bounding box center [557, 285] width 152 height 38
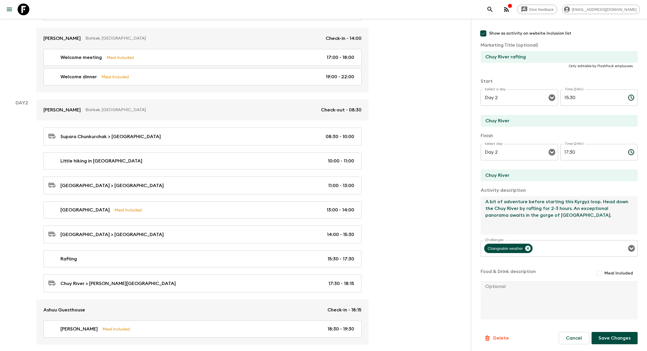
type textarea "A bit of adventure before starting this Kyrgyz loop. Head down the Chuy River b…"
click at [610, 342] on button "Save Changes" at bounding box center [615, 338] width 46 height 12
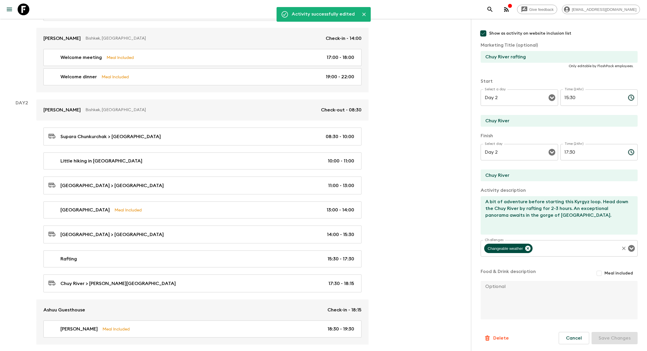
click at [548, 247] on input "Challenges" at bounding box center [576, 248] width 85 height 11
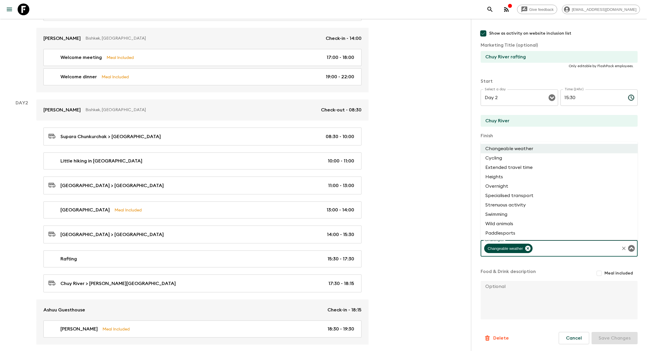
click at [527, 212] on li "Swimming" at bounding box center [559, 214] width 157 height 9
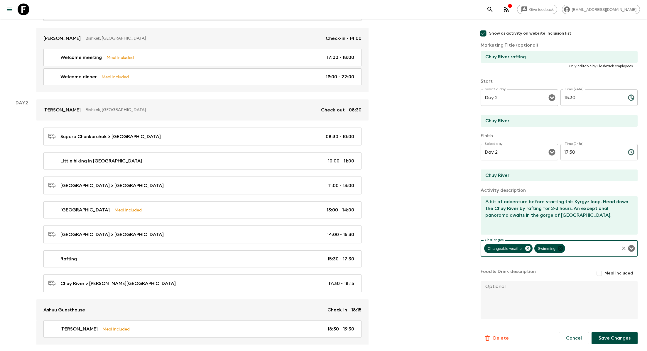
click at [561, 247] on icon at bounding box center [560, 248] width 5 height 5
